Goal: Task Accomplishment & Management: Use online tool/utility

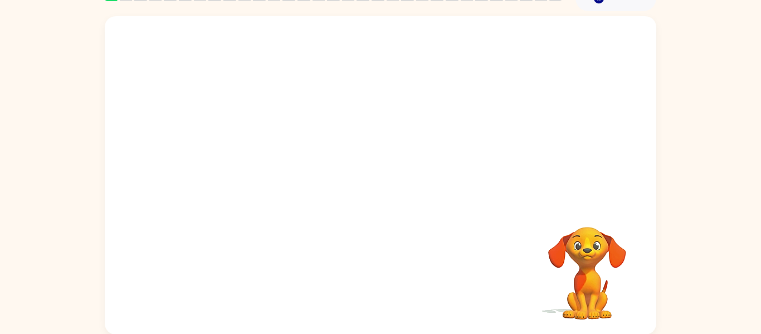
scroll to position [58, 0]
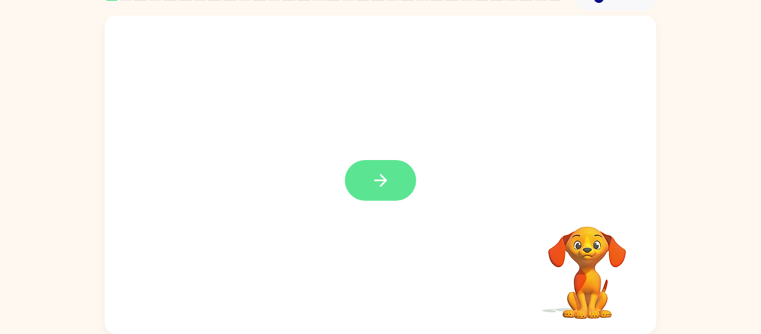
click at [390, 162] on button "button" at bounding box center [380, 180] width 71 height 41
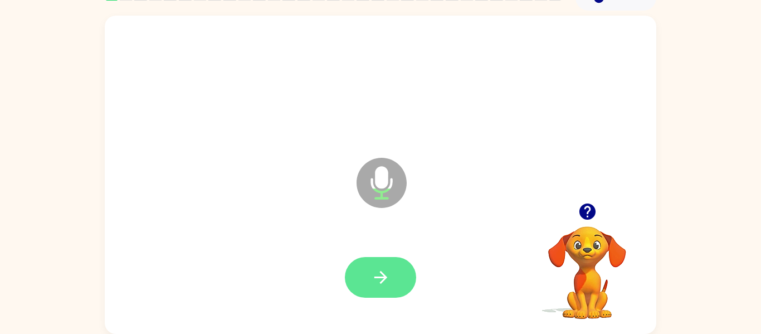
click at [394, 276] on button "button" at bounding box center [380, 277] width 71 height 41
click at [391, 274] on button "button" at bounding box center [380, 277] width 71 height 41
click at [396, 272] on button "button" at bounding box center [380, 277] width 71 height 41
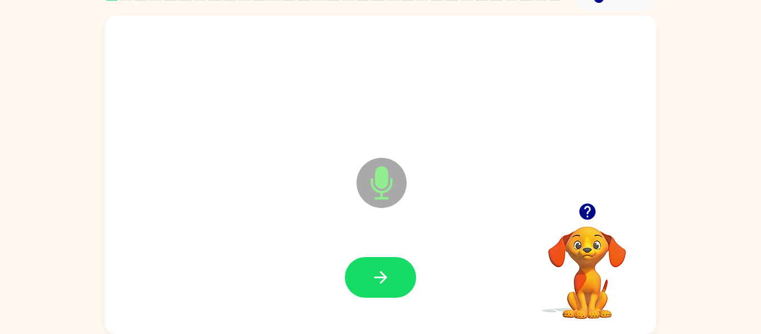
click at [581, 210] on icon "button" at bounding box center [587, 211] width 16 height 16
click at [388, 257] on button "button" at bounding box center [380, 277] width 71 height 41
click at [580, 220] on icon "button" at bounding box center [588, 212] width 20 height 20
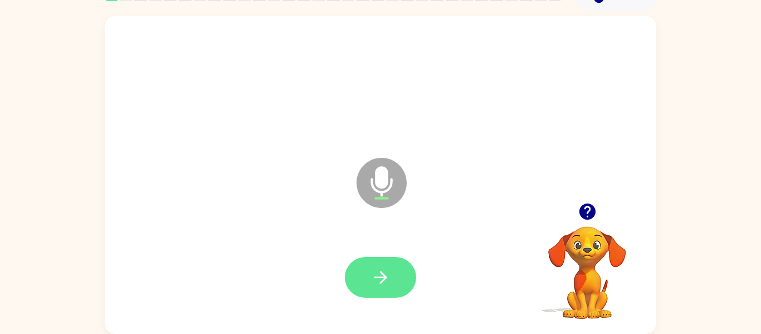
click at [385, 277] on icon "button" at bounding box center [380, 277] width 13 height 13
click at [375, 277] on icon "button" at bounding box center [380, 277] width 13 height 13
click at [385, 273] on icon "button" at bounding box center [381, 278] width 20 height 20
click at [395, 265] on button "button" at bounding box center [380, 277] width 71 height 41
click at [387, 285] on icon "button" at bounding box center [381, 278] width 20 height 20
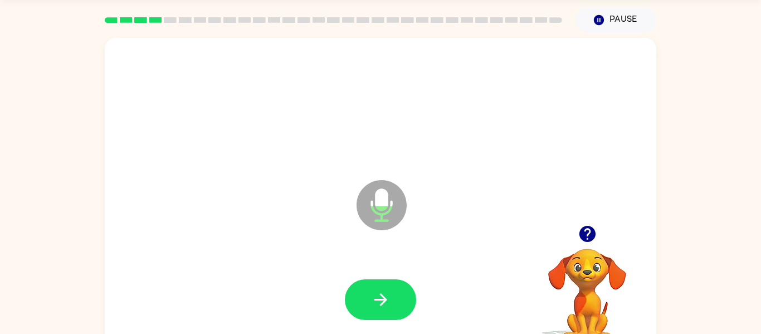
scroll to position [0, 0]
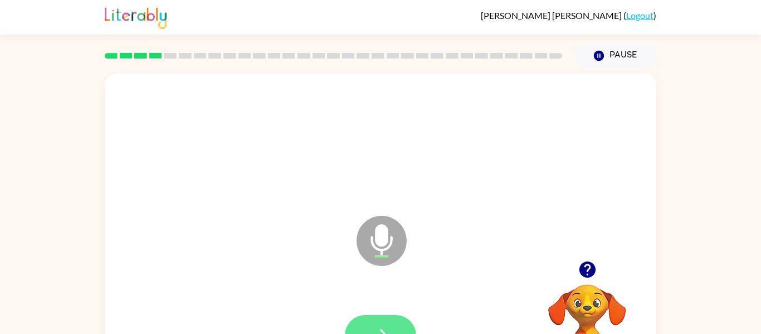
click at [380, 329] on icon "button" at bounding box center [380, 335] width 13 height 13
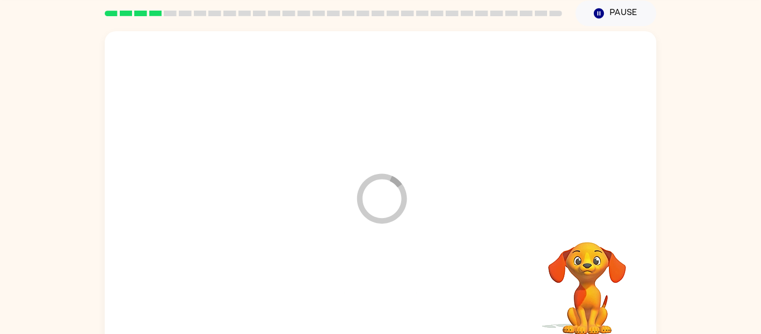
scroll to position [58, 0]
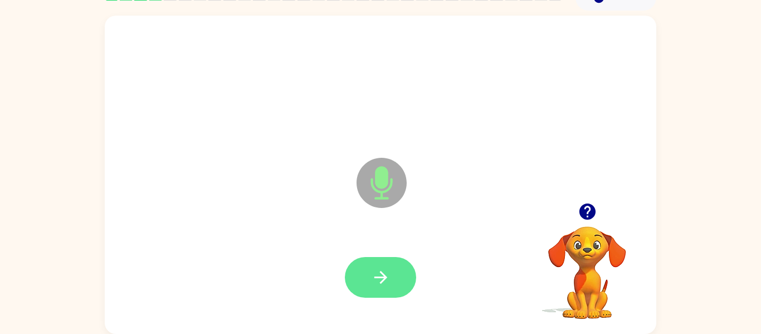
click at [365, 295] on button "button" at bounding box center [380, 277] width 71 height 41
click at [408, 281] on div at bounding box center [380, 277] width 71 height 41
click at [358, 262] on button "button" at bounding box center [380, 277] width 71 height 41
click at [390, 286] on icon "button" at bounding box center [381, 278] width 20 height 20
click at [409, 244] on div at bounding box center [380, 277] width 529 height 91
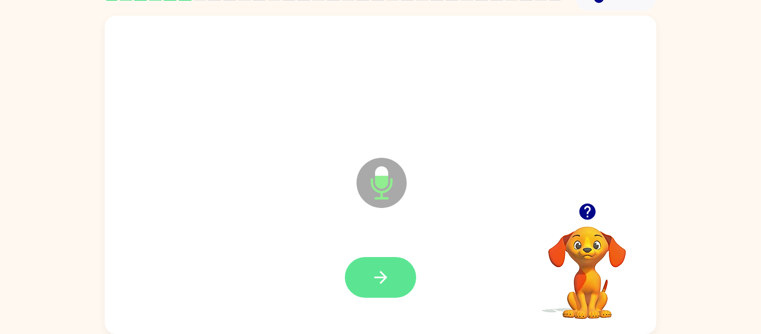
click at [383, 286] on icon "button" at bounding box center [381, 278] width 20 height 20
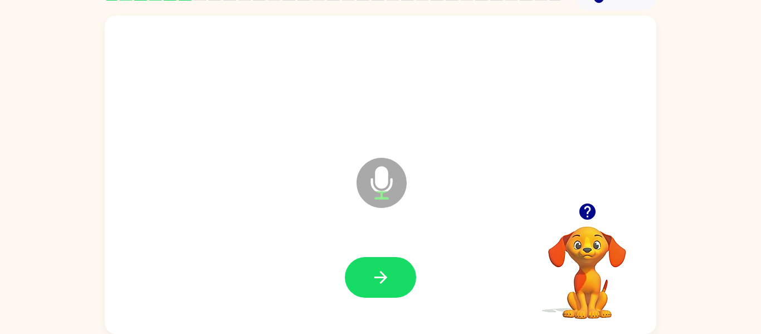
click at [587, 217] on icon "button" at bounding box center [588, 212] width 20 height 20
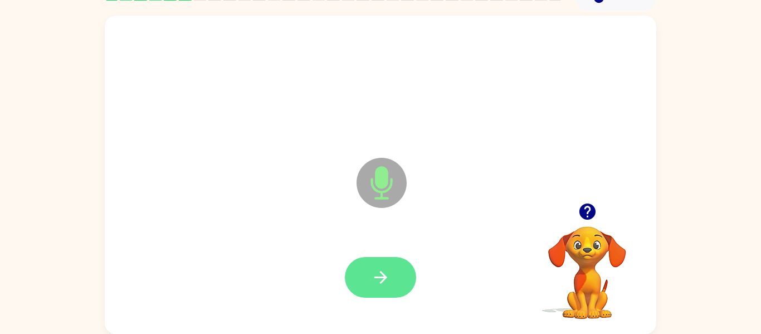
click at [399, 259] on button "button" at bounding box center [380, 277] width 71 height 41
click at [398, 275] on button "button" at bounding box center [380, 277] width 71 height 41
click at [364, 265] on button "button" at bounding box center [380, 277] width 71 height 41
click at [373, 296] on button "button" at bounding box center [380, 277] width 71 height 41
click at [387, 273] on icon "button" at bounding box center [381, 278] width 20 height 20
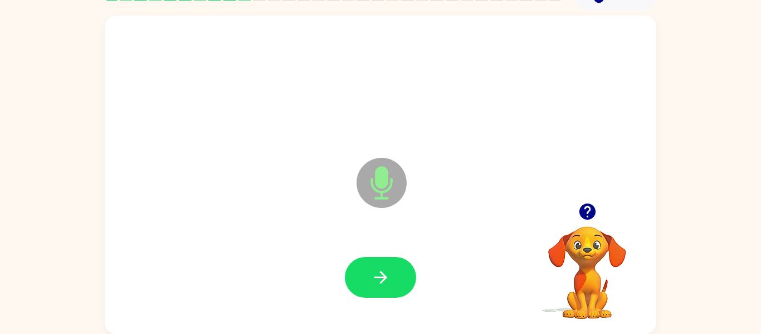
click at [380, 244] on div at bounding box center [380, 277] width 529 height 91
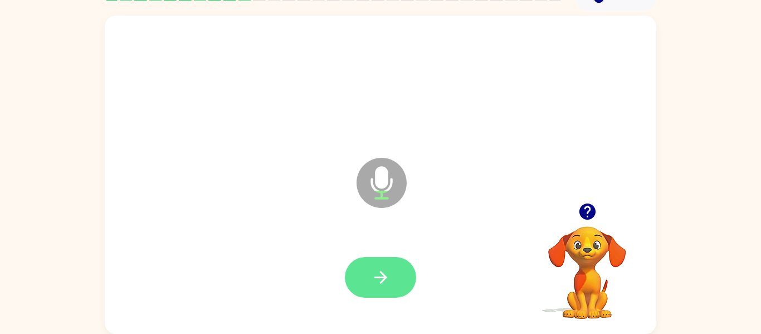
click at [390, 284] on icon "button" at bounding box center [381, 278] width 20 height 20
click at [373, 280] on icon "button" at bounding box center [381, 278] width 20 height 20
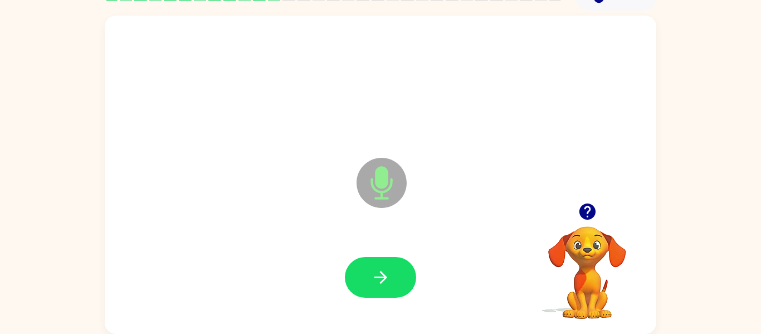
click at [587, 213] on icon "button" at bounding box center [588, 212] width 20 height 20
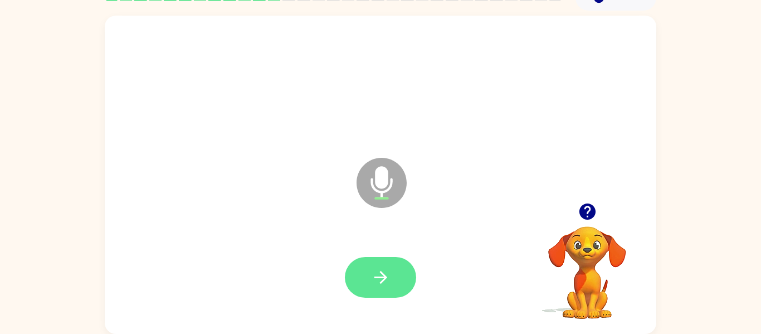
click at [405, 271] on button "button" at bounding box center [380, 277] width 71 height 41
click at [407, 258] on div at bounding box center [380, 277] width 71 height 41
click at [382, 262] on button "button" at bounding box center [380, 277] width 71 height 41
click at [377, 284] on icon "button" at bounding box center [381, 278] width 20 height 20
click at [412, 281] on button "button" at bounding box center [380, 277] width 71 height 41
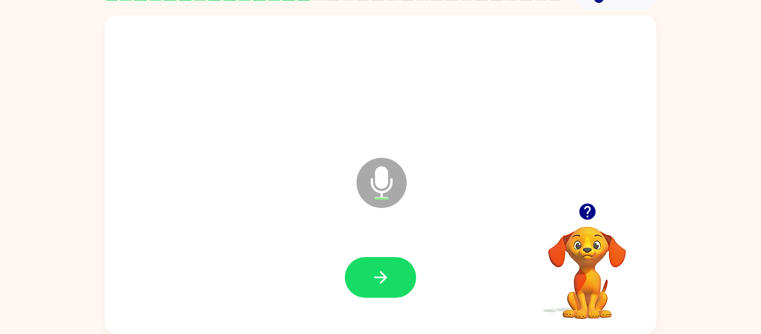
click at [415, 265] on div at bounding box center [380, 277] width 71 height 41
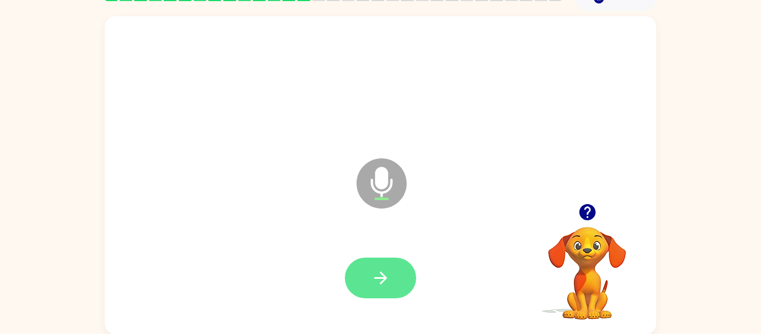
click at [398, 268] on button "button" at bounding box center [380, 277] width 71 height 41
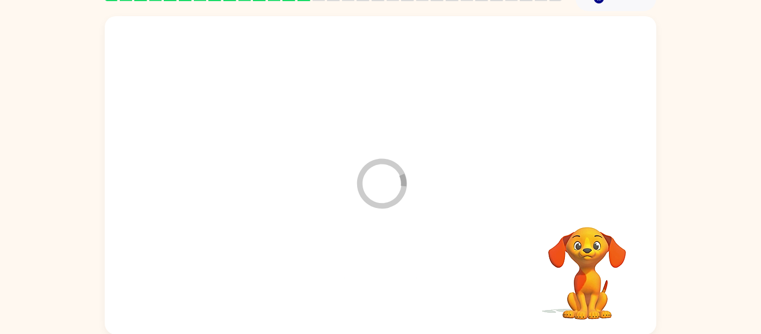
click at [391, 275] on div at bounding box center [380, 277] width 529 height 91
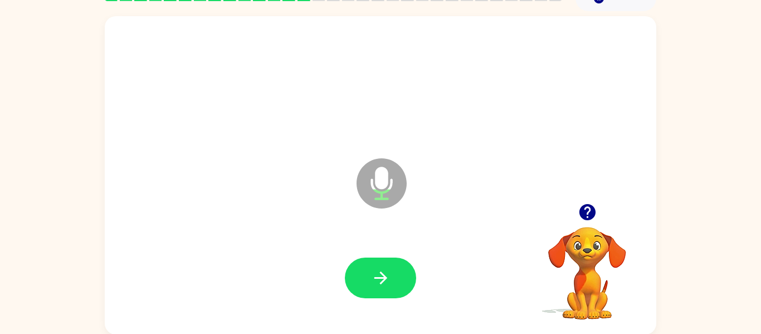
click at [405, 257] on div at bounding box center [380, 277] width 71 height 41
click at [393, 271] on button "button" at bounding box center [380, 277] width 71 height 41
click at [430, 264] on div at bounding box center [380, 277] width 529 height 91
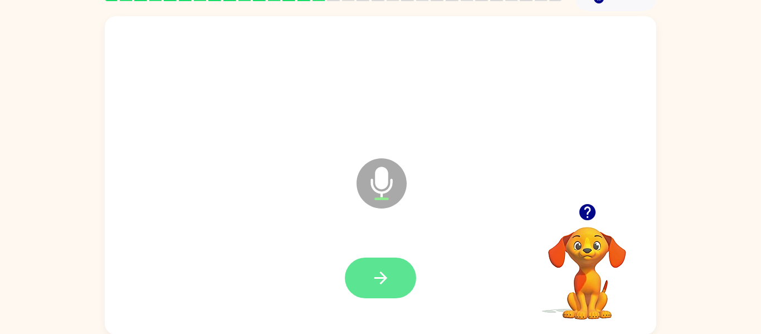
click at [378, 284] on icon "button" at bounding box center [381, 278] width 20 height 20
click at [399, 267] on button "button" at bounding box center [380, 277] width 71 height 41
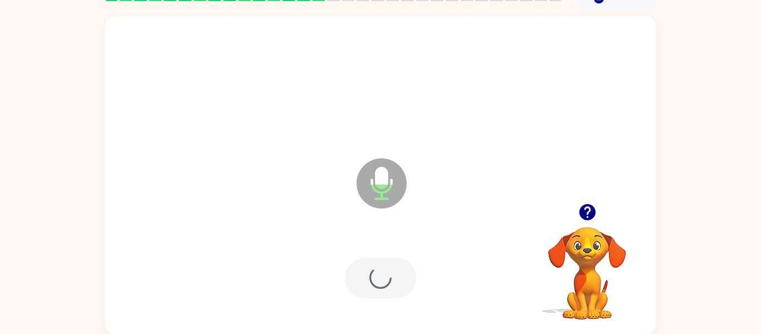
click at [405, 252] on div at bounding box center [380, 277] width 529 height 91
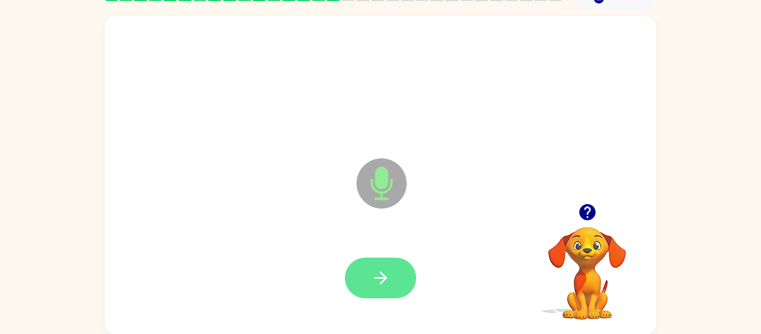
click at [396, 293] on button "button" at bounding box center [380, 277] width 71 height 41
click at [387, 259] on button "button" at bounding box center [380, 277] width 71 height 41
click at [376, 267] on button "button" at bounding box center [380, 277] width 71 height 41
click at [365, 261] on button "button" at bounding box center [380, 277] width 71 height 41
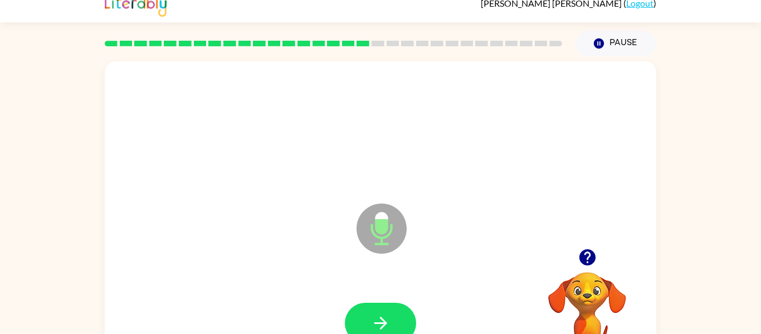
scroll to position [58, 0]
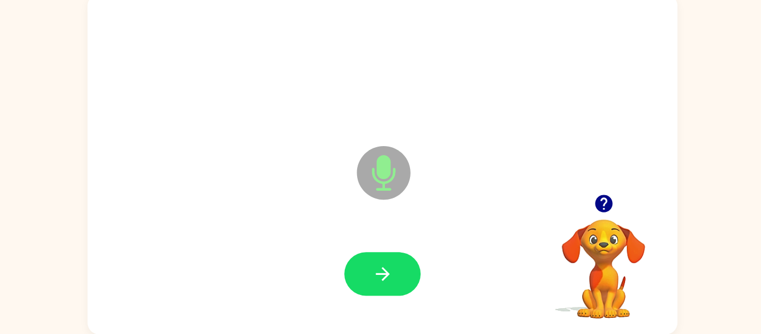
click at [578, 210] on icon "button" at bounding box center [588, 212] width 20 height 20
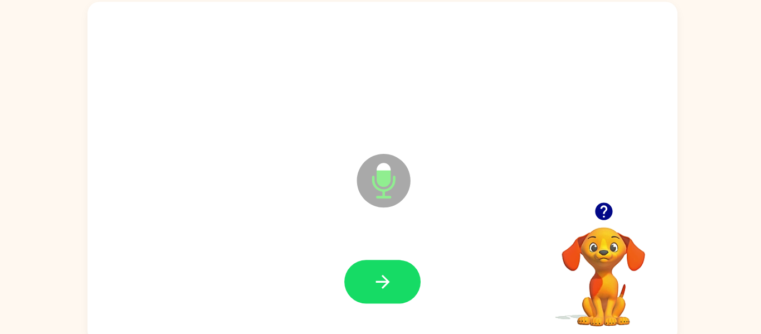
click at [386, 249] on div at bounding box center [380, 277] width 529 height 91
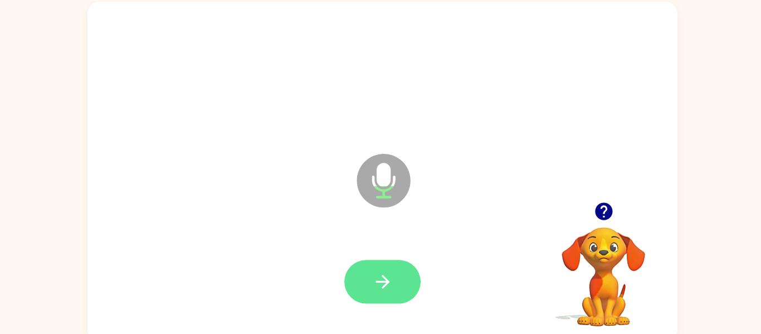
click at [380, 266] on button "button" at bounding box center [380, 277] width 71 height 41
click at [395, 285] on button "button" at bounding box center [380, 277] width 71 height 41
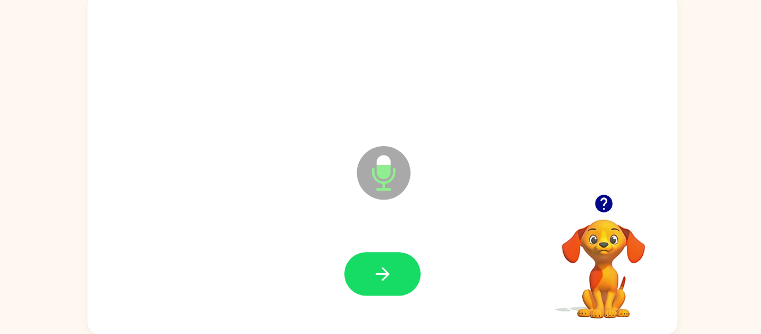
click at [579, 218] on icon "button" at bounding box center [588, 212] width 20 height 20
click at [589, 216] on video "Your browser must support playing .mp4 files to use Literably. Please try using…" at bounding box center [587, 264] width 111 height 111
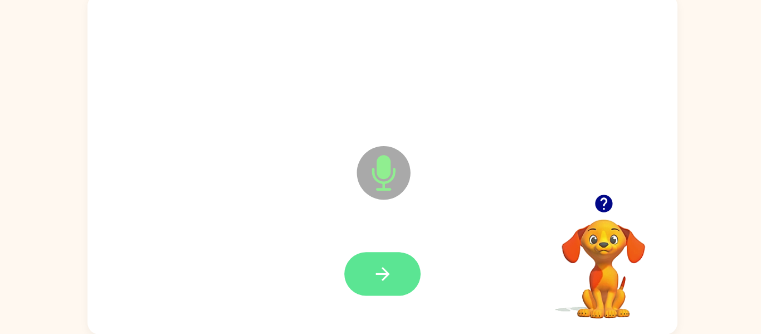
click at [382, 283] on icon "button" at bounding box center [381, 278] width 20 height 20
click at [365, 276] on button "button" at bounding box center [380, 277] width 71 height 41
click at [383, 278] on icon "button" at bounding box center [381, 278] width 20 height 20
click at [385, 268] on icon "button" at bounding box center [381, 278] width 20 height 20
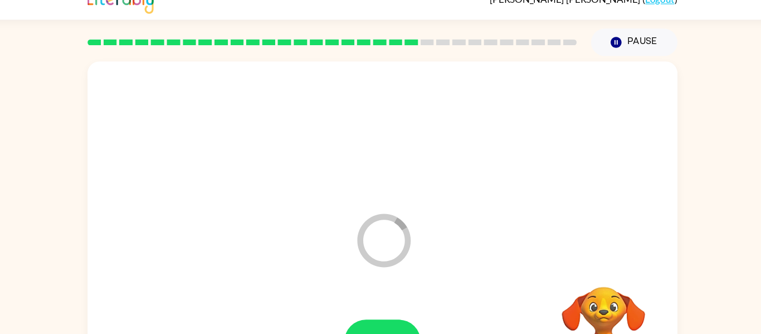
scroll to position [0, 0]
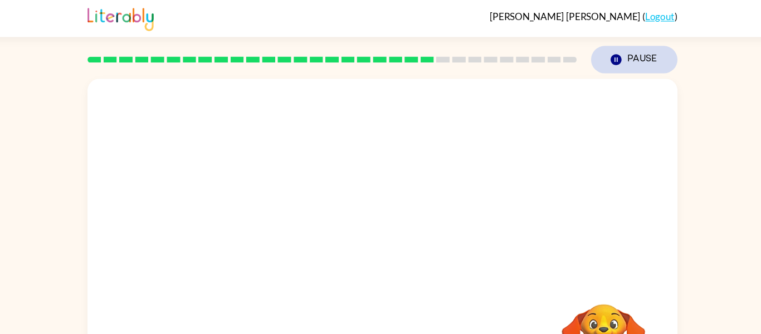
click at [618, 54] on button "Pause Pause" at bounding box center [616, 56] width 81 height 26
